Goal: Information Seeking & Learning: Learn about a topic

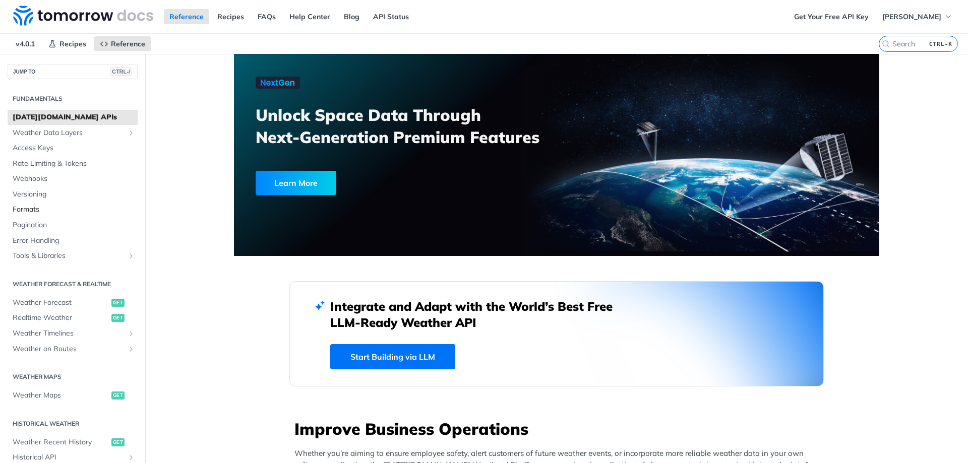
click at [19, 209] on span "Formats" at bounding box center [74, 210] width 123 height 10
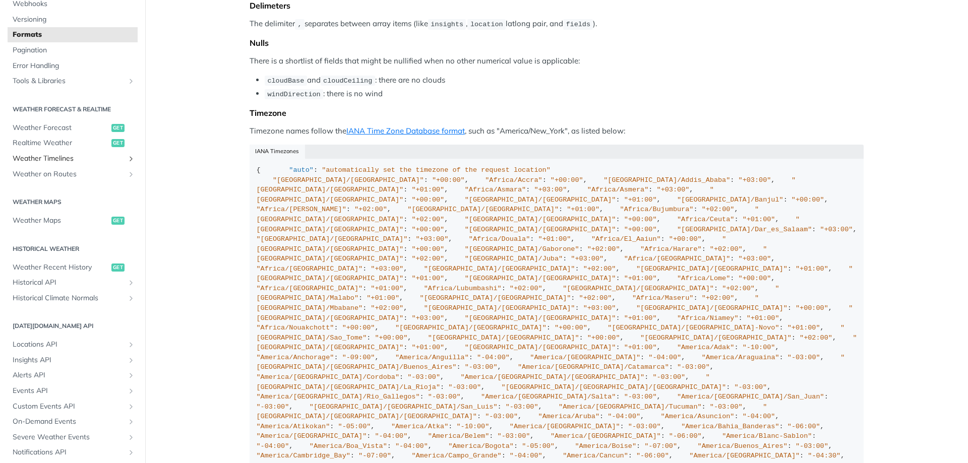
scroll to position [182, 0]
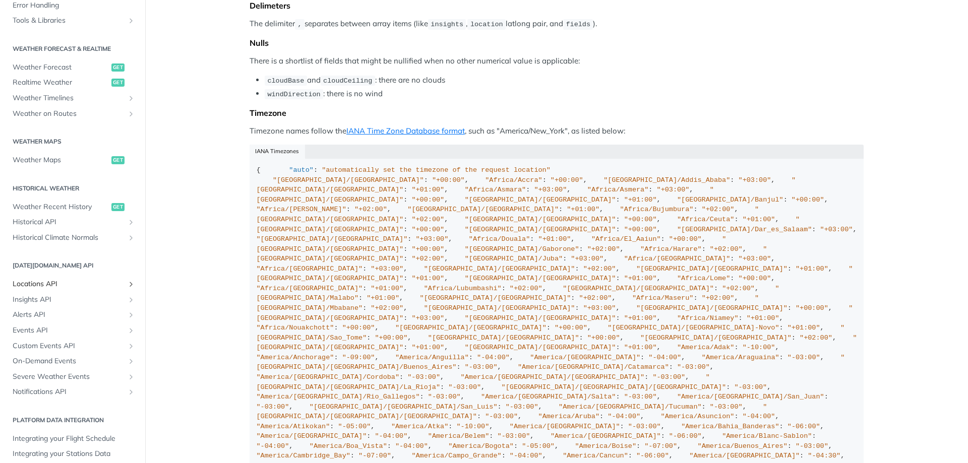
click at [35, 286] on span "Locations API" at bounding box center [69, 284] width 112 height 10
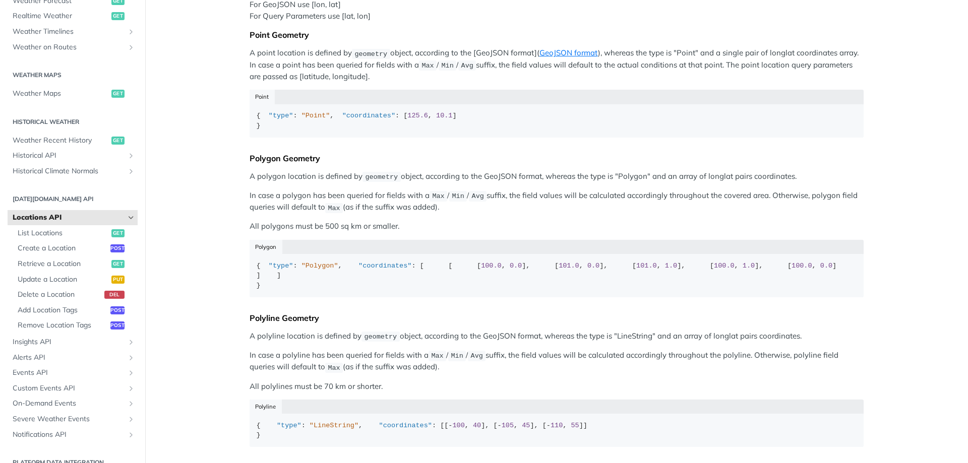
scroll to position [195, 0]
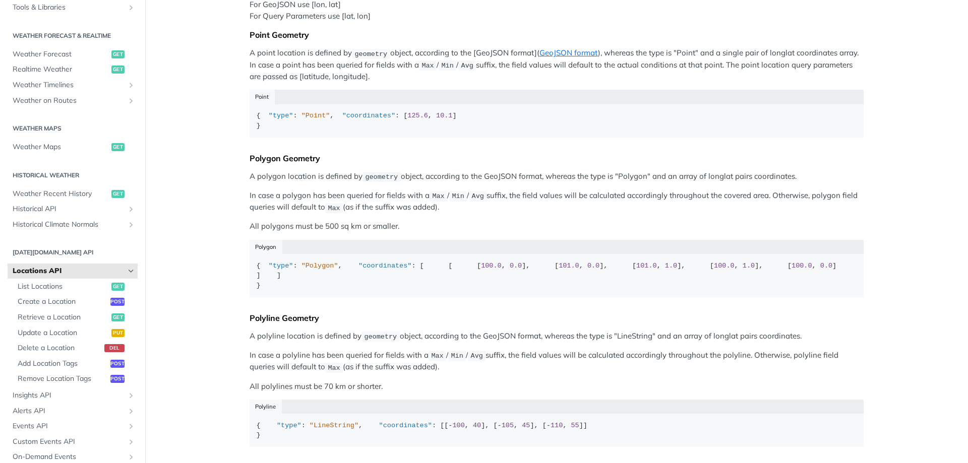
click at [44, 277] on link "Locations API" at bounding box center [73, 271] width 130 height 15
click at [127, 271] on button "Hide subpages for Locations API" at bounding box center [131, 271] width 8 height 8
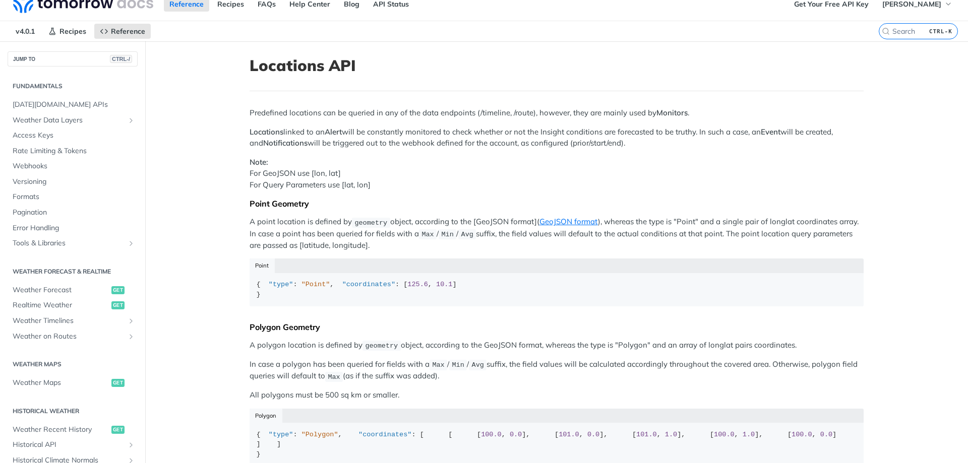
scroll to position [0, 0]
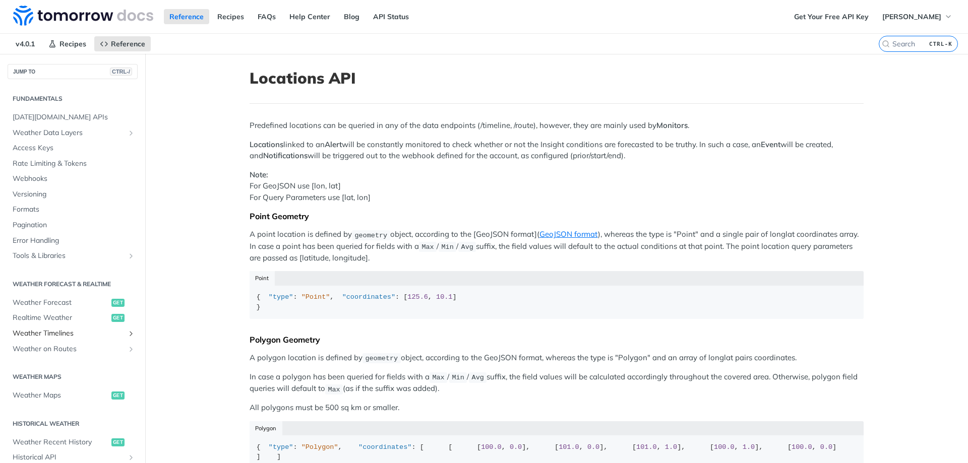
click at [53, 333] on span "Weather Timelines" at bounding box center [69, 334] width 112 height 10
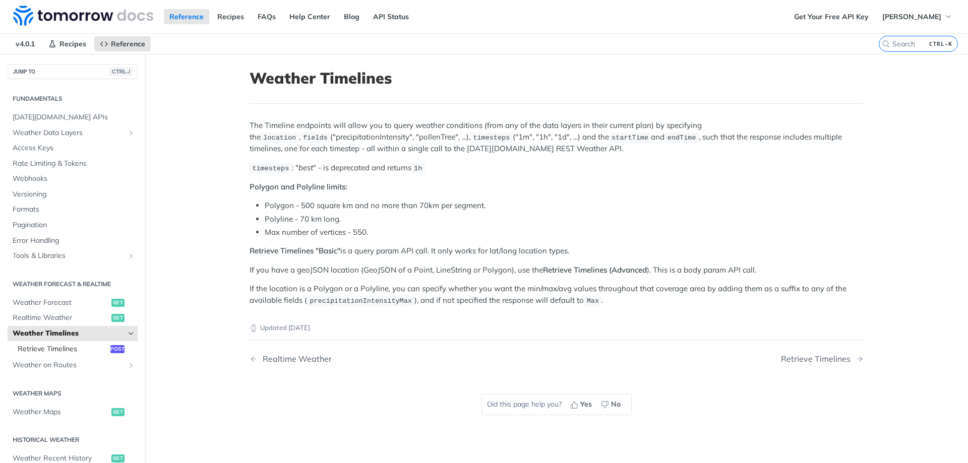
click at [64, 350] on span "Retrieve Timelines" at bounding box center [63, 349] width 90 height 10
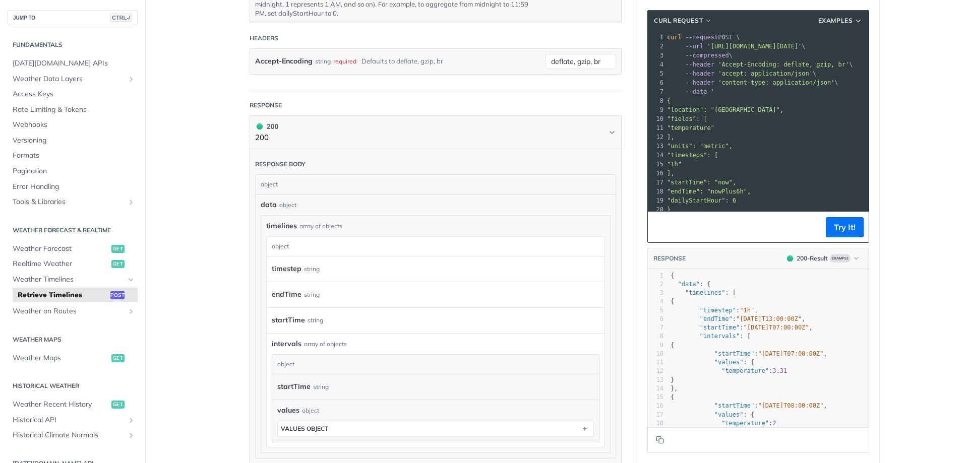
scroll to position [726, 0]
click at [843, 227] on button "Try It!" at bounding box center [845, 227] width 38 height 20
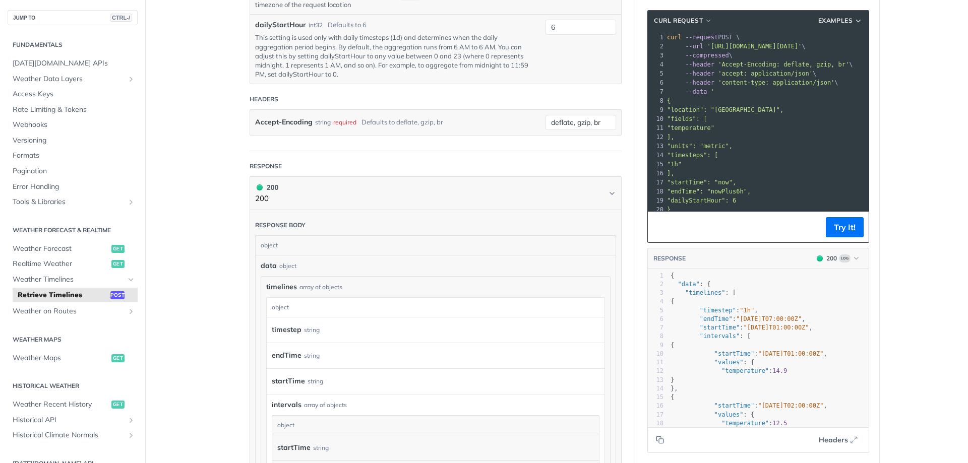
scroll to position [0, 0]
click at [854, 23] on button "Examples" at bounding box center [840, 21] width 51 height 10
click at [710, 18] on span "button" at bounding box center [709, 20] width 8 height 7
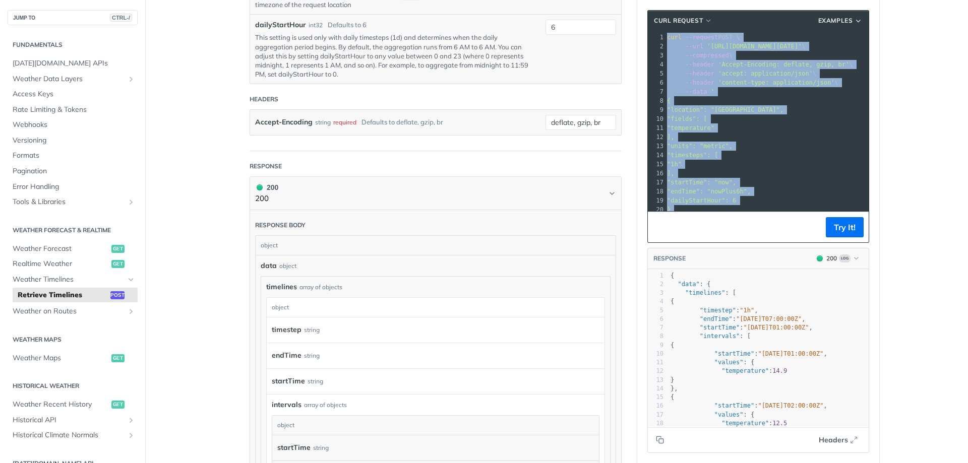
drag, startPoint x: 675, startPoint y: 207, endPoint x: 672, endPoint y: 30, distance: 176.6
click at [669, 26] on div "cURL Request Examples xxxxxxxxxx 21 1 curl --request POST \ 2 --url 'https://ap…" at bounding box center [759, 126] width 222 height 233
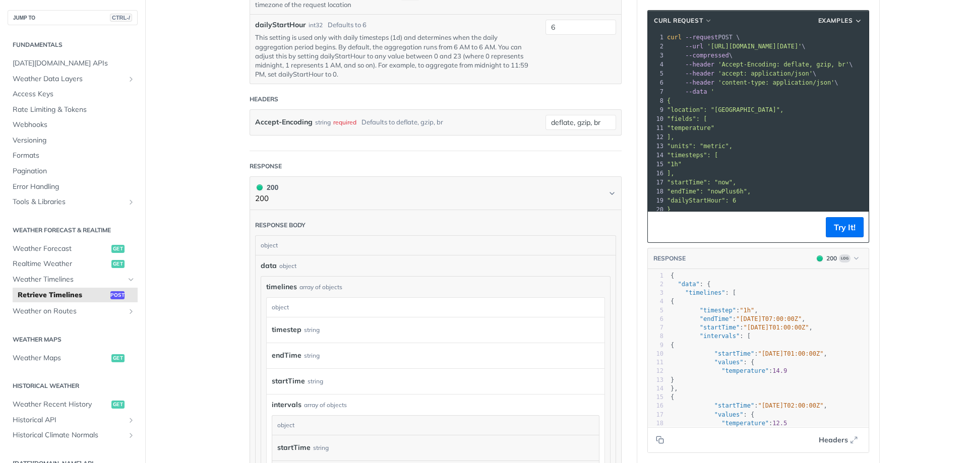
click at [672, 30] on header "cURL Request Examples" at bounding box center [758, 21] width 221 height 20
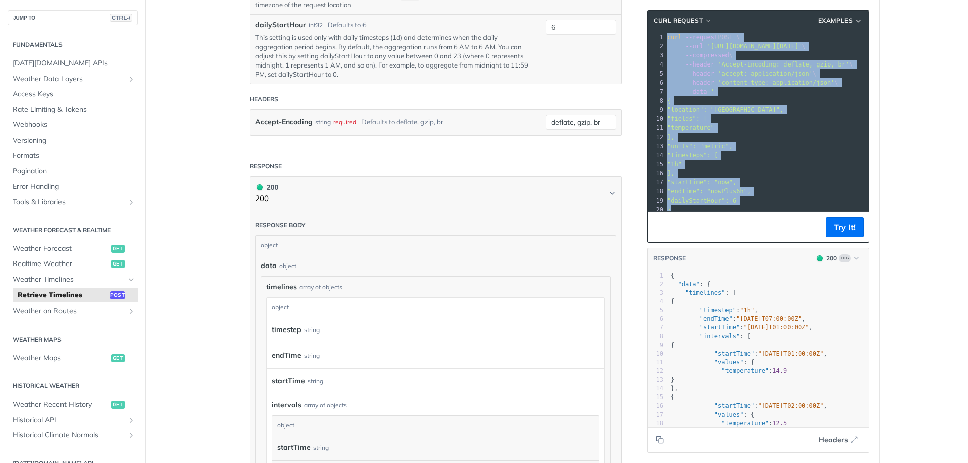
scroll to position [14, 0]
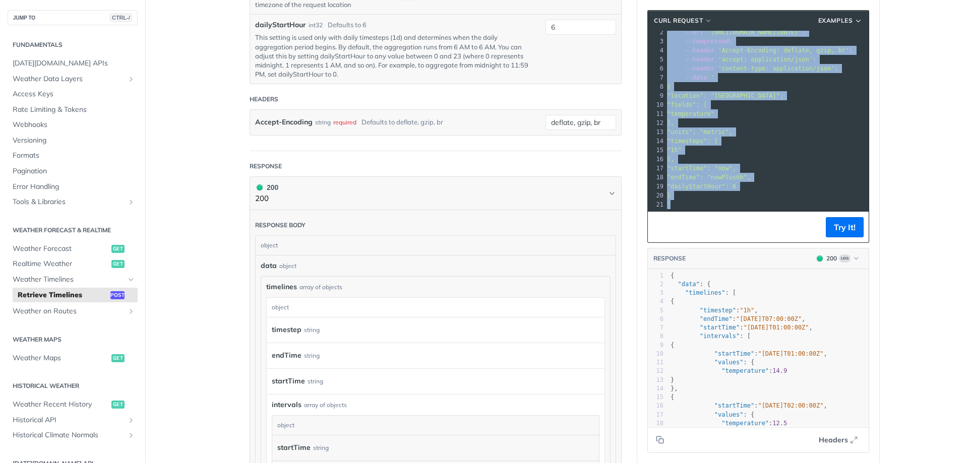
drag, startPoint x: 667, startPoint y: 36, endPoint x: 734, endPoint y: 223, distance: 198.3
click at [734, 223] on div "cURL Request Examples xxxxxxxxxx 21 1 curl --request POST \ 2 --url 'https://ap…" at bounding box center [759, 126] width 222 height 233
copy div "curl --request POST \ 2 --url 'https://api.tomorrow.io/v4/timelines?apikey=geNr…"
click at [49, 269] on span "Realtime Weather" at bounding box center [61, 264] width 96 height 10
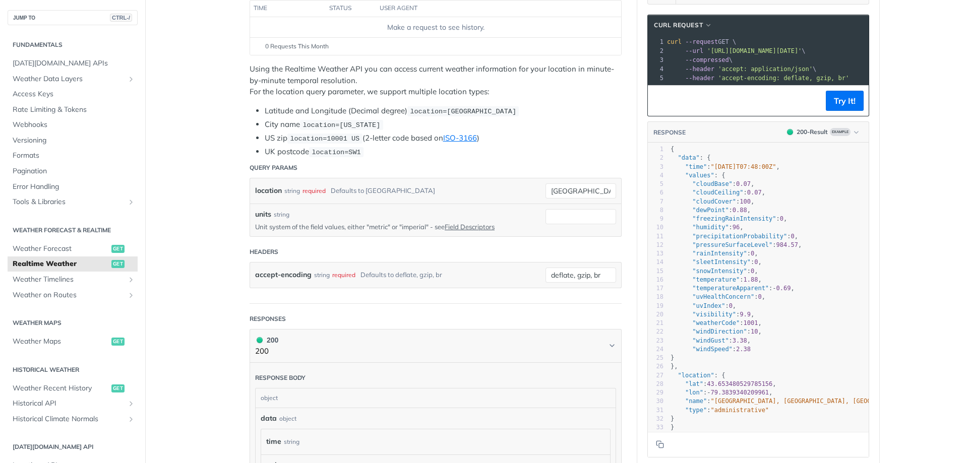
scroll to position [182, 0]
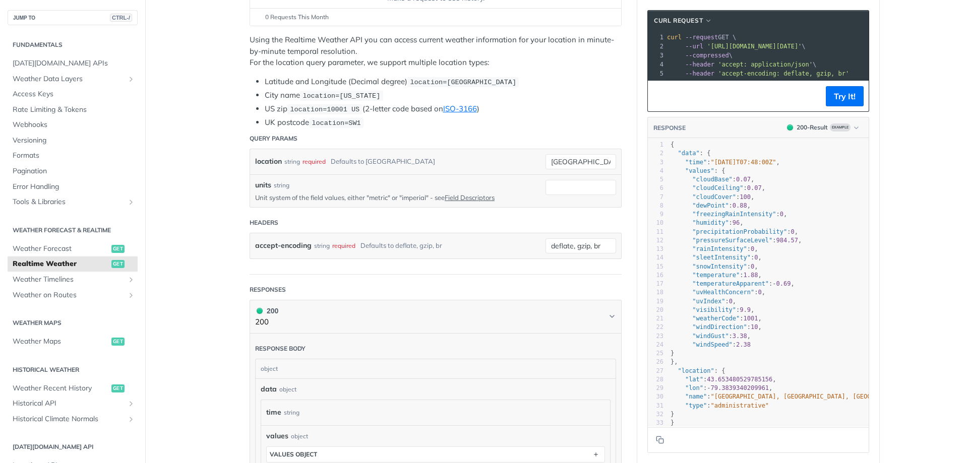
click at [694, 58] on span "--compressed" at bounding box center [707, 55] width 44 height 7
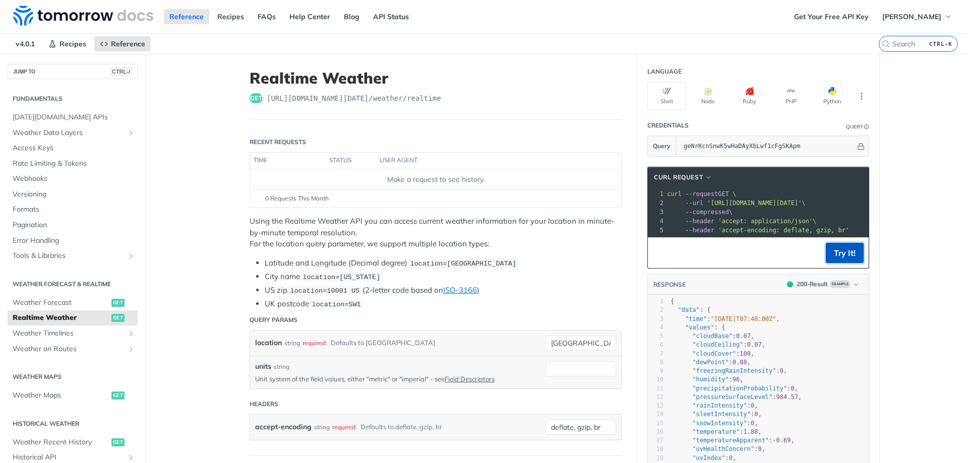
click at [841, 257] on button "Try It!" at bounding box center [845, 253] width 38 height 20
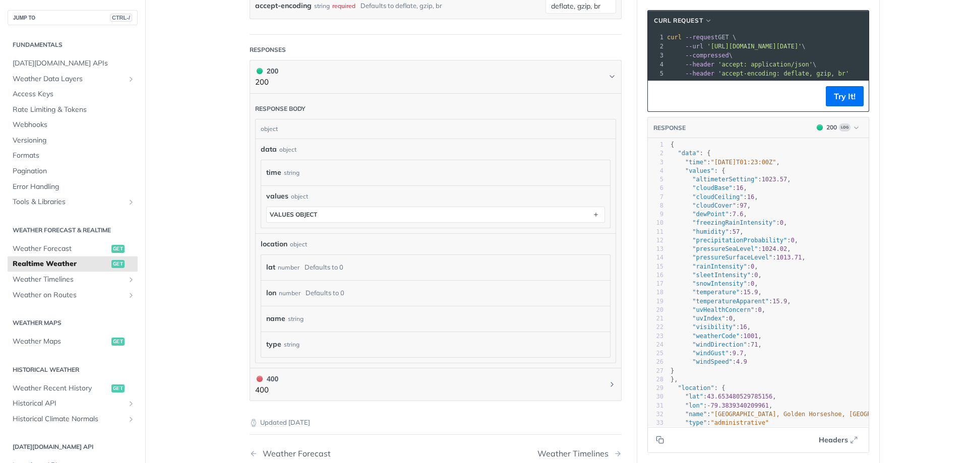
scroll to position [121, 0]
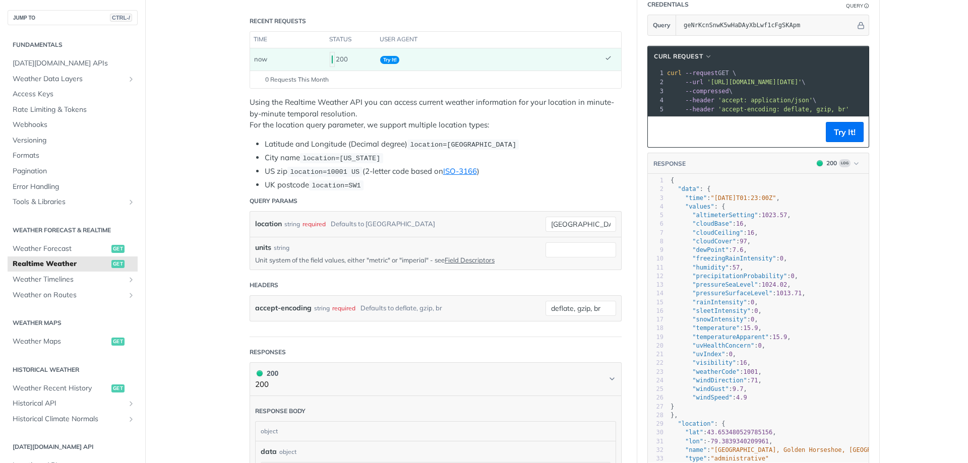
click at [735, 74] on pre "curl --request GET \" at bounding box center [858, 73] width 386 height 9
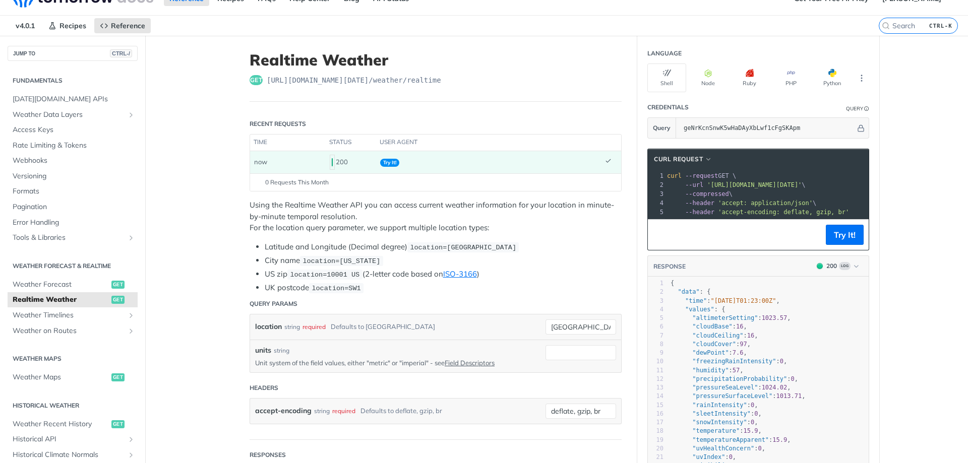
scroll to position [0, 0]
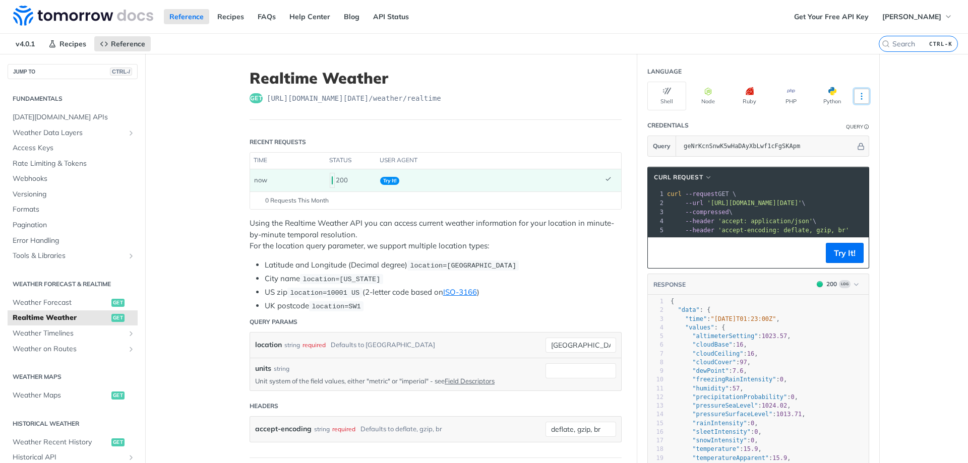
click at [862, 97] on icon "More ellipsis" at bounding box center [861, 96] width 1 height 6
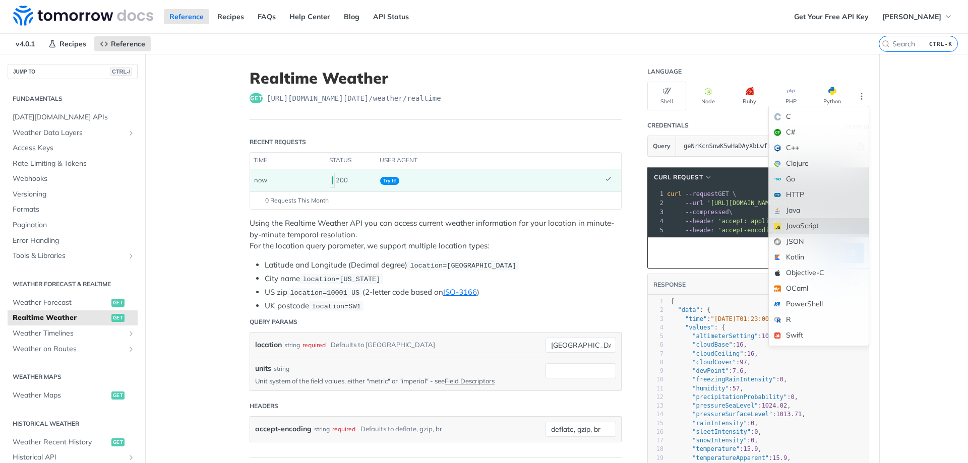
click at [810, 226] on div "JavaScript" at bounding box center [819, 226] width 100 height 16
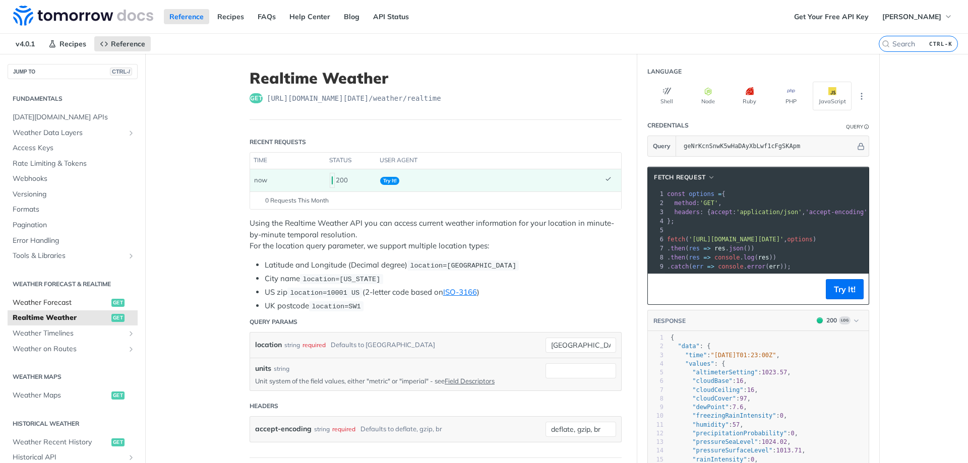
click at [60, 302] on span "Weather Forecast" at bounding box center [61, 303] width 96 height 10
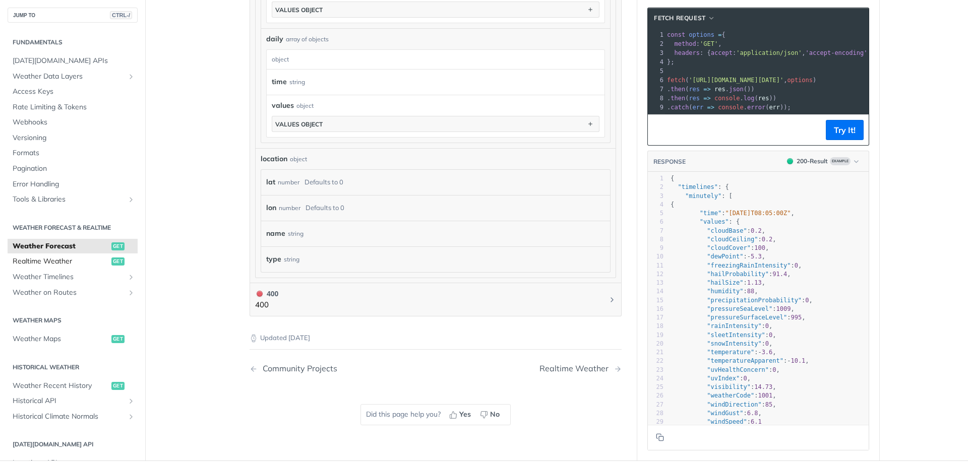
scroll to position [787, 0]
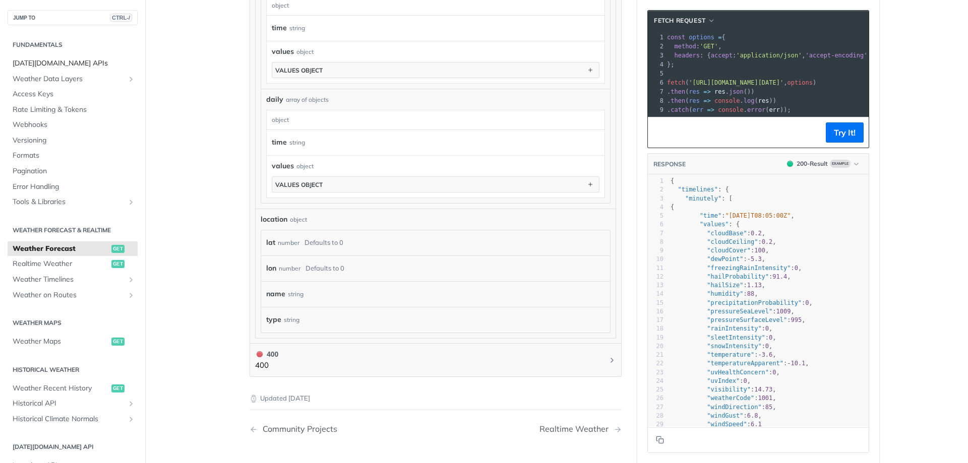
click at [46, 62] on span "[DATE][DOMAIN_NAME] APIs" at bounding box center [74, 64] width 123 height 10
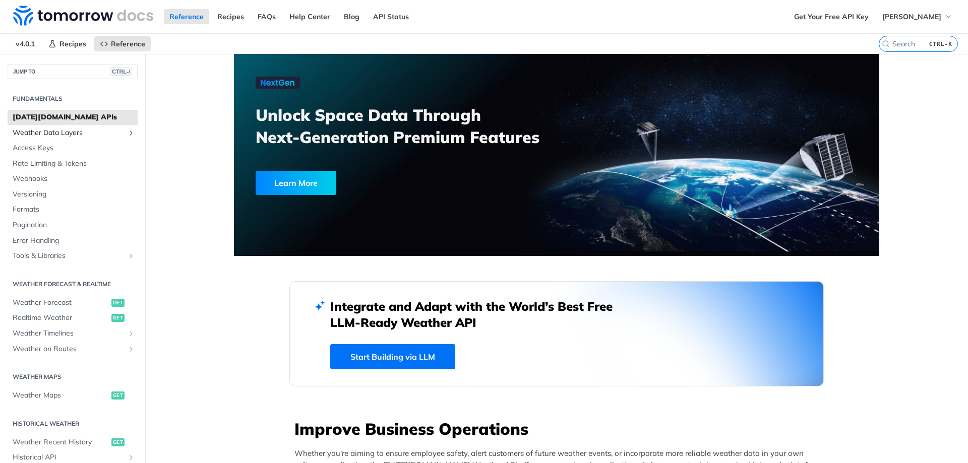
click at [68, 133] on span "Weather Data Layers" at bounding box center [69, 133] width 112 height 10
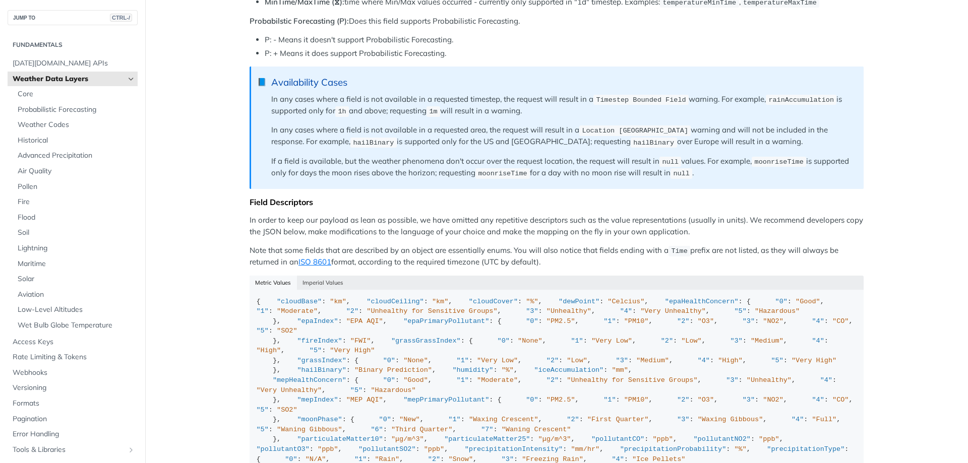
scroll to position [787, 0]
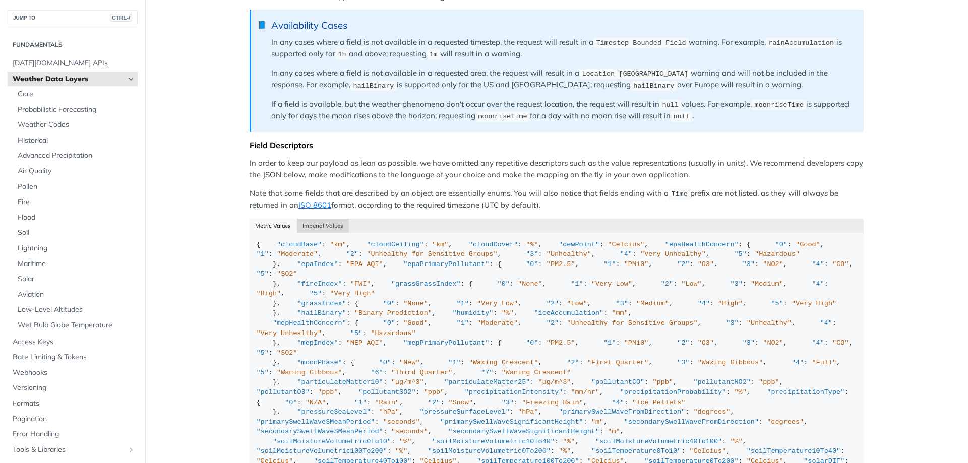
click at [315, 233] on button "Imperial Values" at bounding box center [323, 226] width 52 height 14
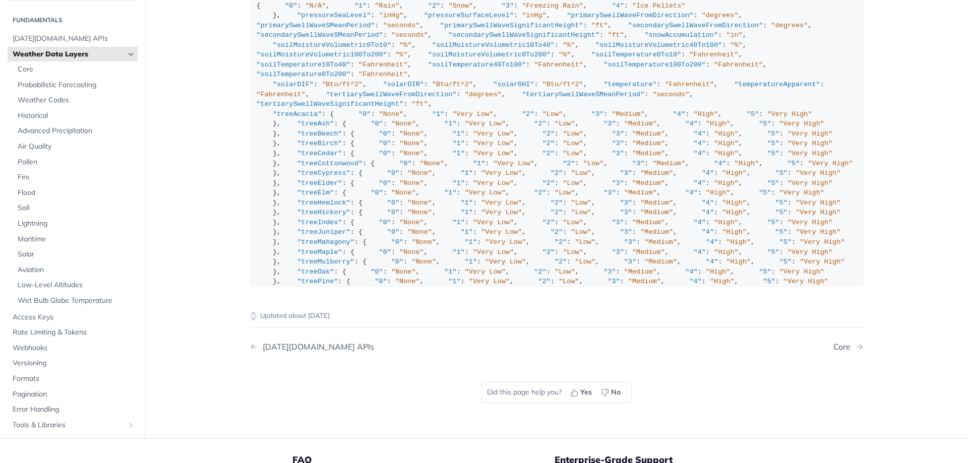
scroll to position [0, 0]
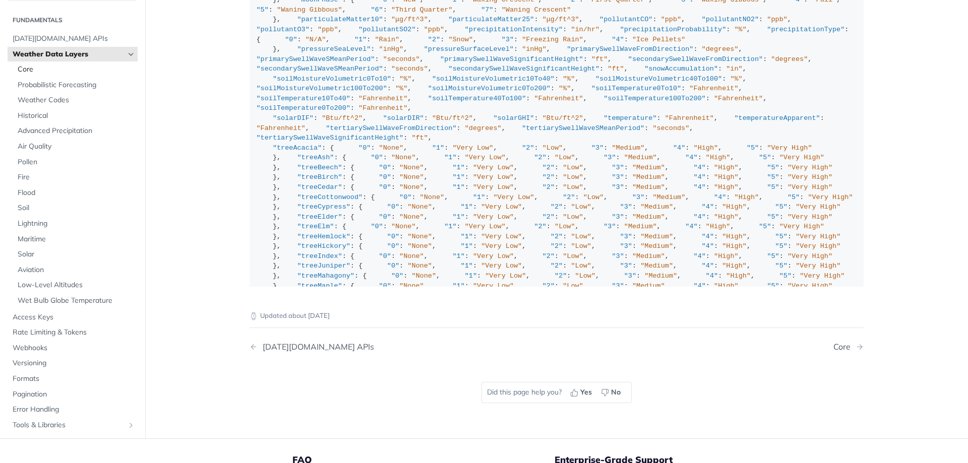
click at [25, 75] on span "Core" at bounding box center [77, 70] width 118 height 10
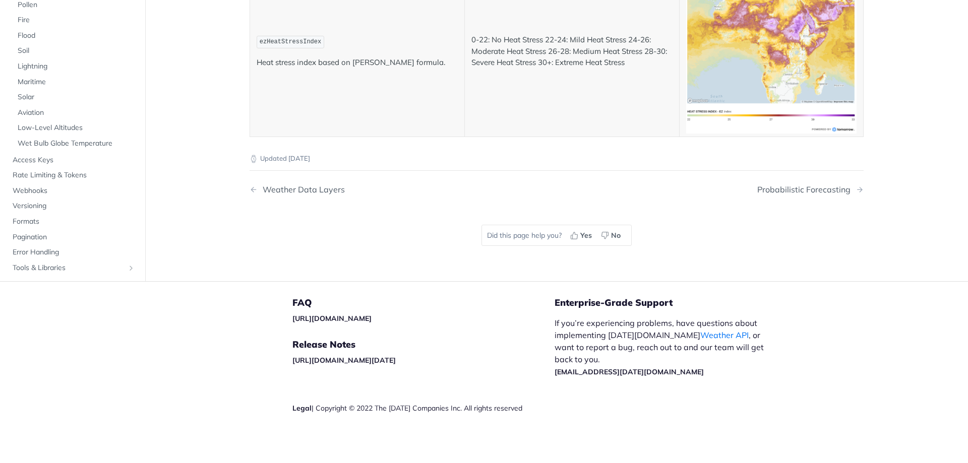
scroll to position [5084, 0]
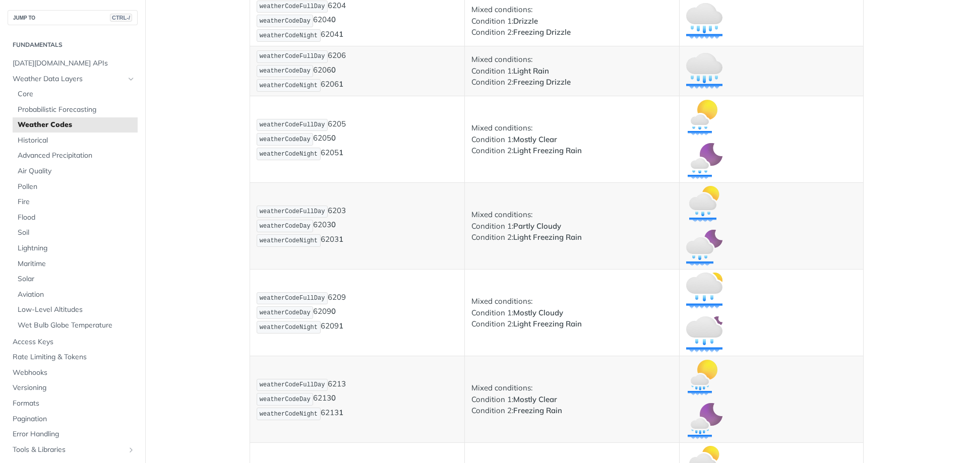
scroll to position [3510, 0]
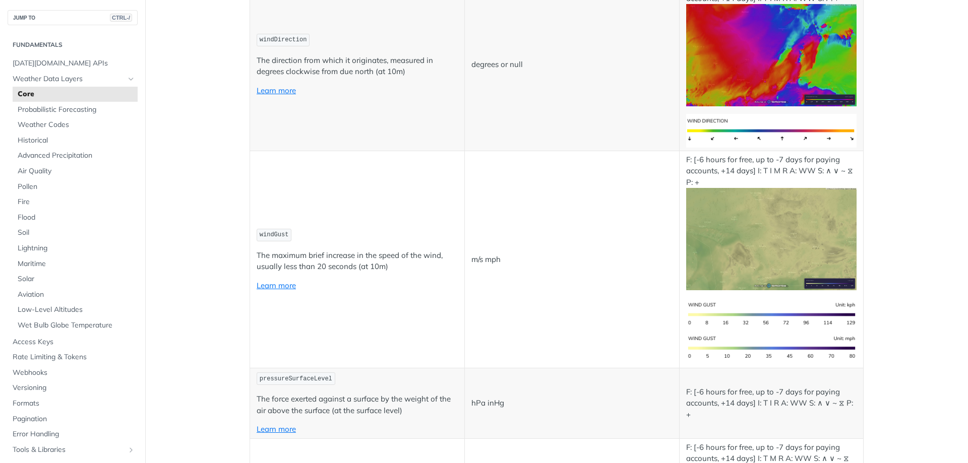
scroll to position [787, 0]
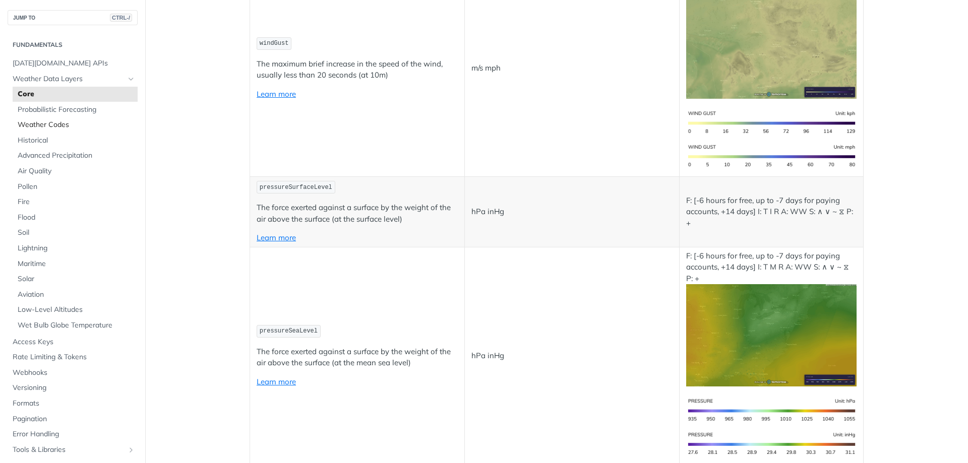
click at [65, 127] on span "Weather Codes" at bounding box center [77, 125] width 118 height 10
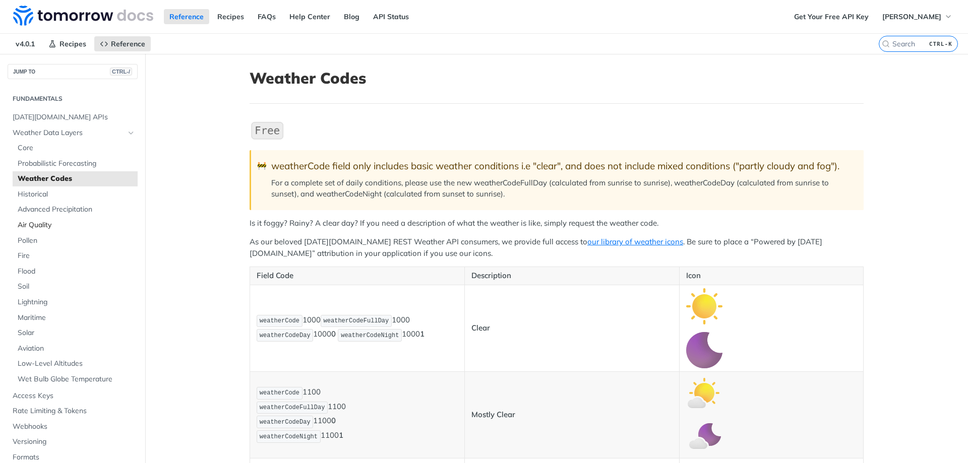
click at [41, 228] on span "Air Quality" at bounding box center [77, 225] width 118 height 10
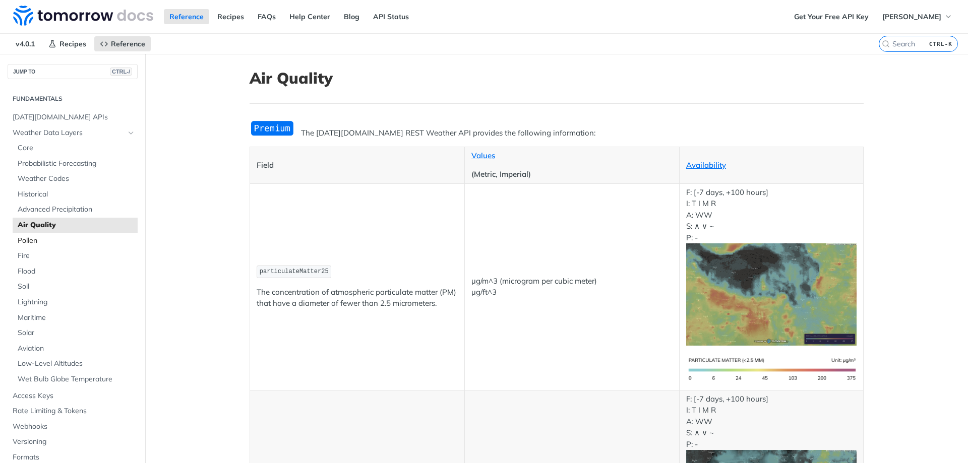
click at [33, 242] on span "Pollen" at bounding box center [77, 241] width 118 height 10
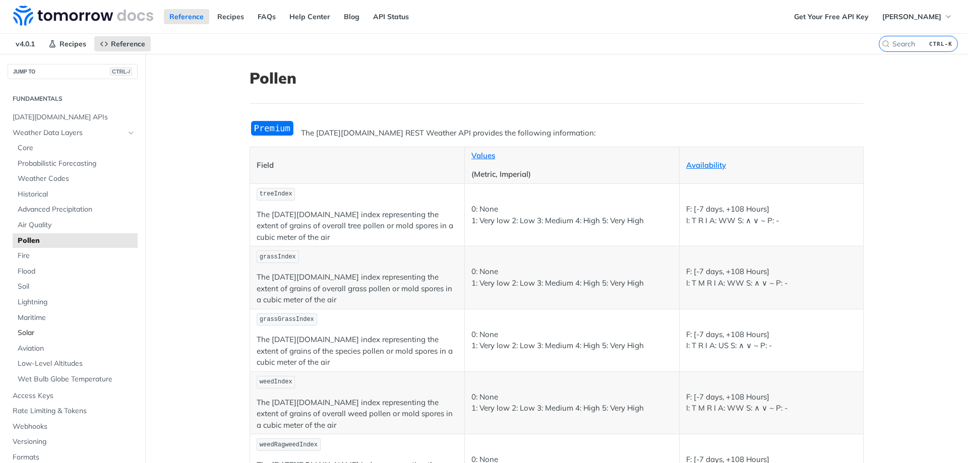
click at [22, 336] on span "Solar" at bounding box center [77, 333] width 118 height 10
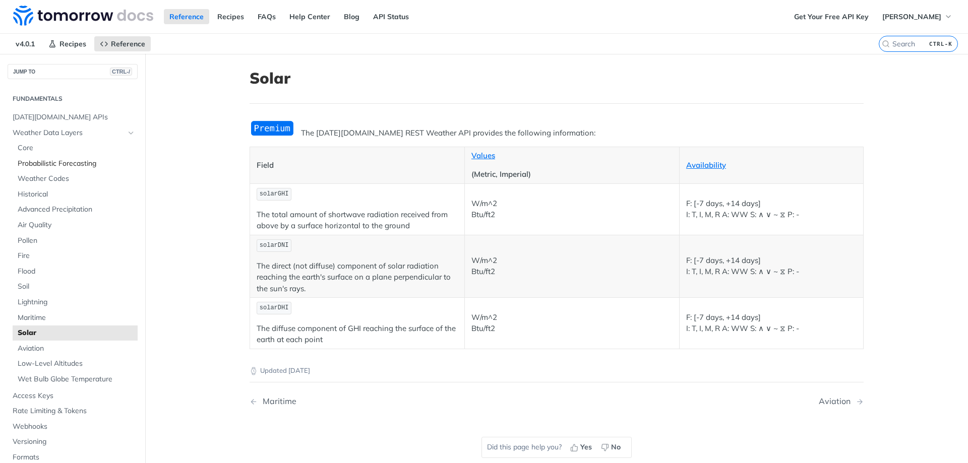
click at [40, 163] on span "Probabilistic Forecasting" at bounding box center [77, 164] width 118 height 10
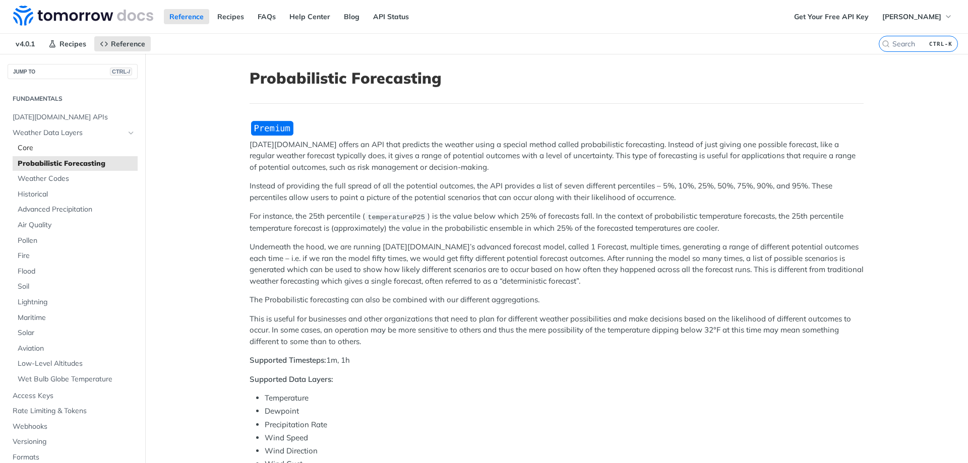
click at [33, 146] on span "Core" at bounding box center [77, 148] width 118 height 10
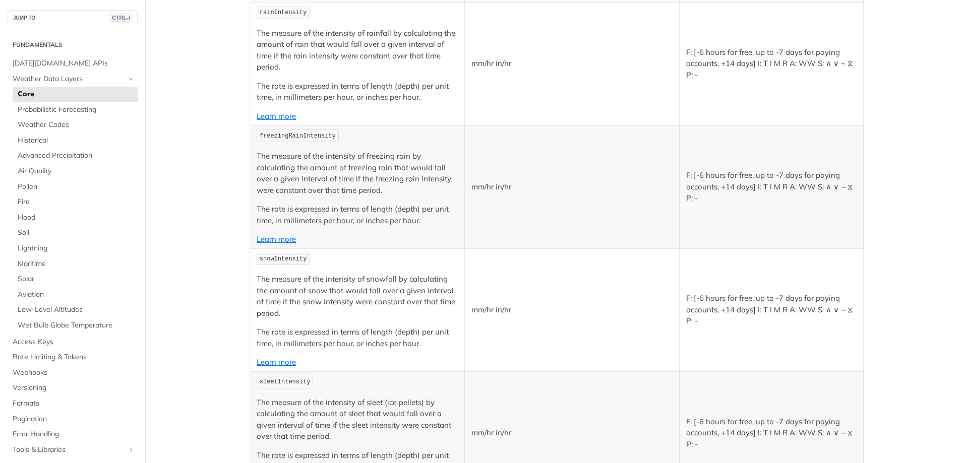
scroll to position [908, 0]
